Goal: Check status

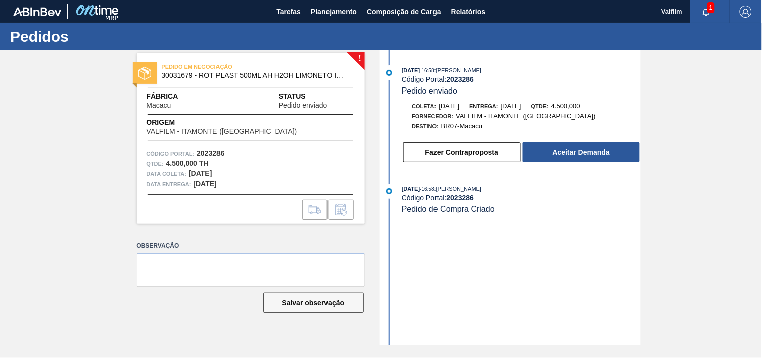
click at [468, 305] on div "03/09/2025 - 16:58 : MATHEUS FARIA LIMA DA SILVA Código Portal: 2023286 Pedido …" at bounding box center [511, 197] width 259 height 295
click at [463, 75] on div "03/09/2025 - 16:58 : MATHEUS FARIA LIMA DA SILVA" at bounding box center [521, 70] width 239 height 10
click at [462, 74] on div "03/09/2025 - 16:58 : MATHEUS FARIA LIMA DA SILVA" at bounding box center [521, 70] width 239 height 10
click at [469, 81] on strong "2023286" at bounding box center [461, 79] width 28 height 8
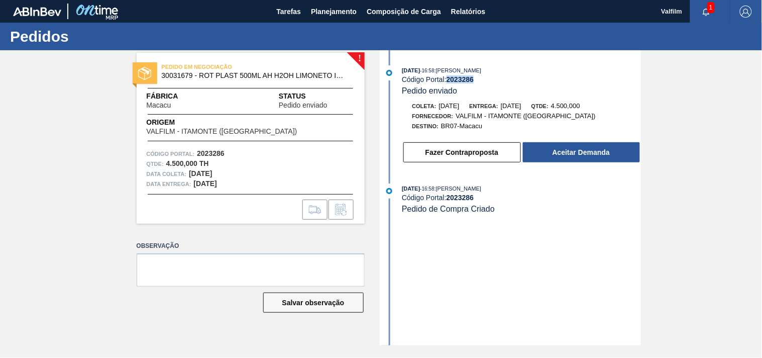
copy strong "2023286"
click at [716, 2] on div "1" at bounding box center [710, 11] width 40 height 23
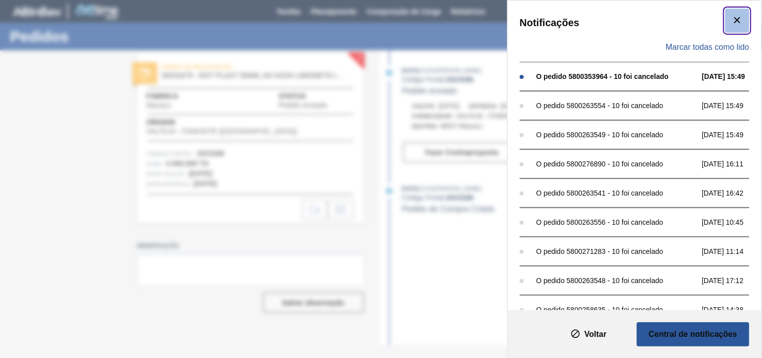
click at [737, 19] on icon "botão de ícone" at bounding box center [737, 20] width 12 height 12
